Goal: Navigation & Orientation: Find specific page/section

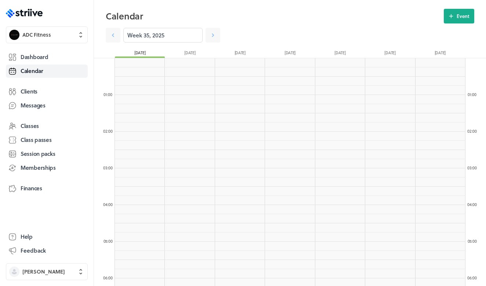
scroll to position [555, 0]
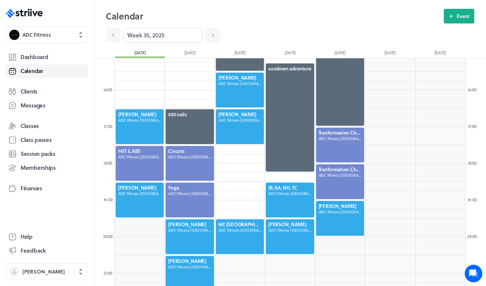
click at [36, 15] on polygon at bounding box center [35, 13] width 6 height 5
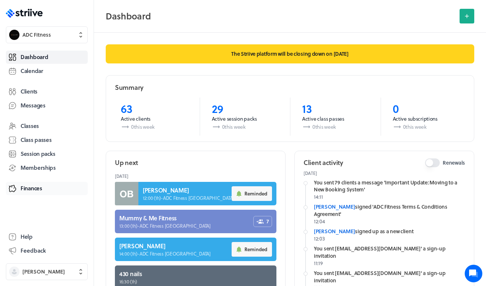
click at [34, 189] on span "Finances" at bounding box center [32, 188] width 22 height 8
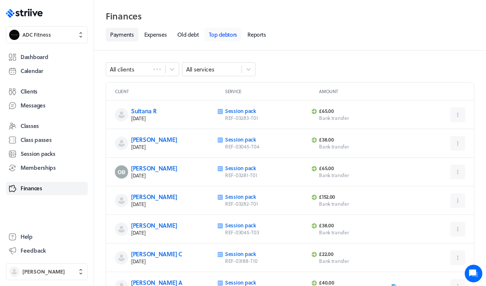
click at [210, 40] on link "Top debtors" at bounding box center [222, 35] width 37 height 14
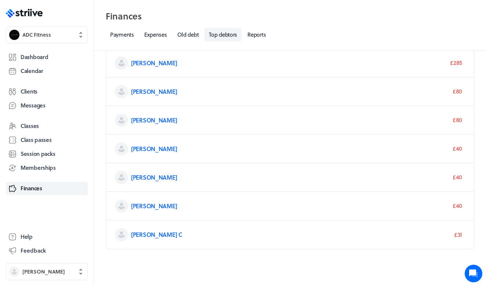
scroll to position [32, 0]
click at [39, 71] on span "Calendar" at bounding box center [32, 71] width 23 height 8
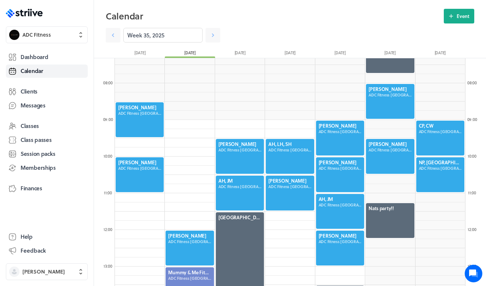
scroll to position [257, 0]
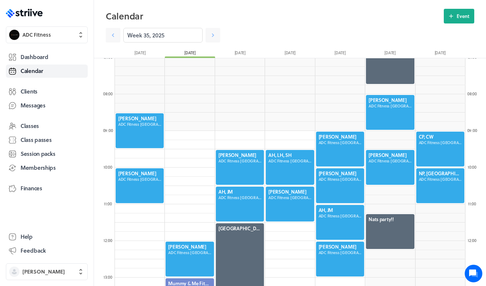
click at [139, 125] on div at bounding box center [140, 131] width 50 height 36
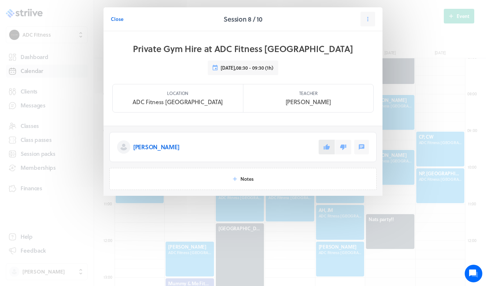
click at [325, 148] on icon at bounding box center [326, 147] width 6 height 6
click at [114, 20] on span "Close" at bounding box center [117, 19] width 12 height 7
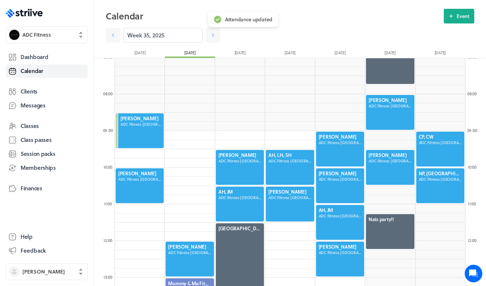
click at [130, 178] on div at bounding box center [140, 186] width 50 height 36
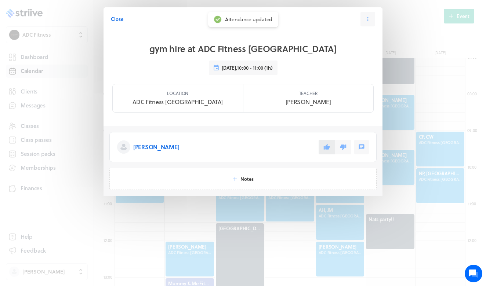
click at [325, 150] on button at bounding box center [326, 147] width 16 height 15
click at [119, 20] on span "Close" at bounding box center [117, 19] width 12 height 7
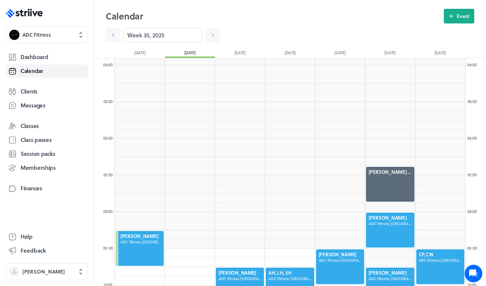
scroll to position [76, 0]
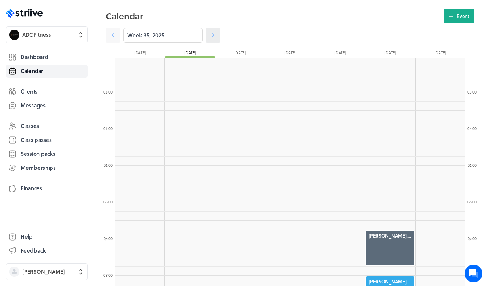
click at [212, 34] on icon at bounding box center [212, 35] width 7 height 7
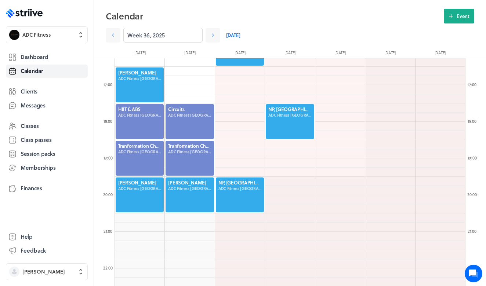
scroll to position [594, 0]
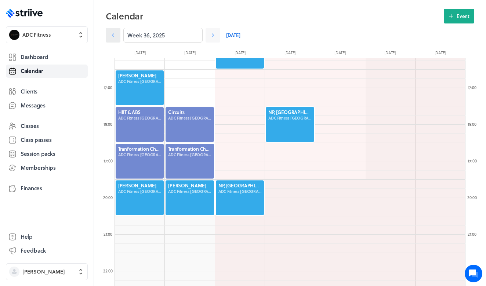
click at [118, 33] on link at bounding box center [113, 35] width 15 height 15
